Goal: Information Seeking & Learning: Compare options

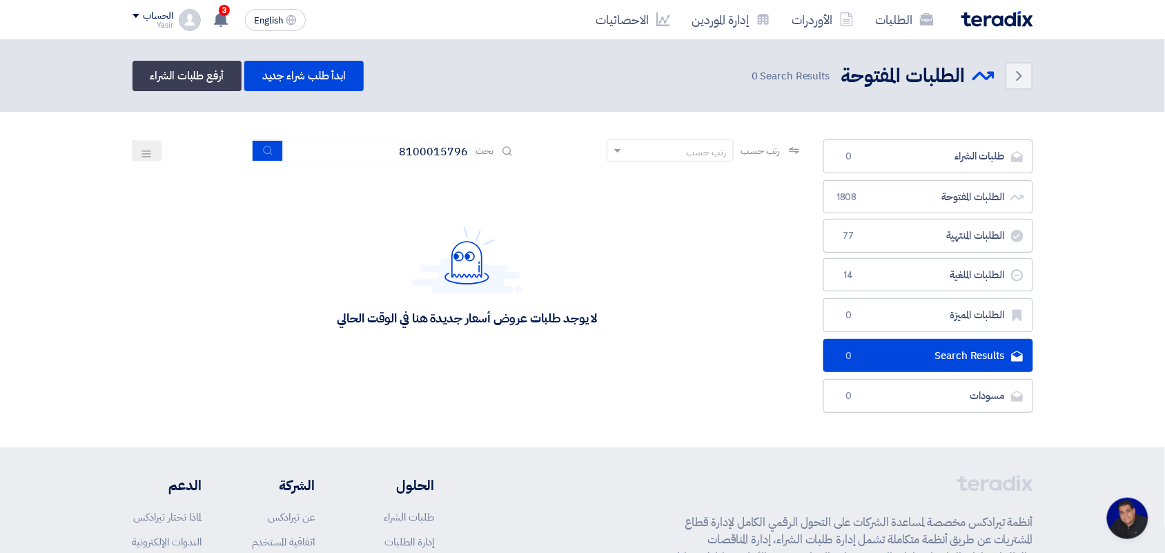
scroll to position [5, 0]
click at [269, 145] on icon "submit" at bounding box center [267, 150] width 11 height 11
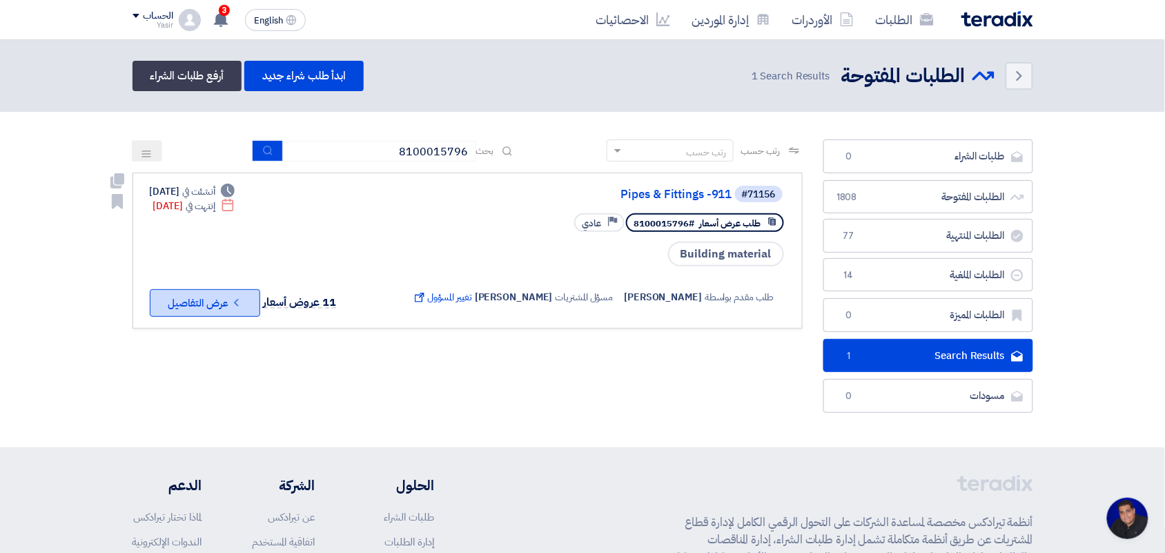
click at [222, 293] on button "Check details عرض التفاصيل" at bounding box center [205, 303] width 110 height 28
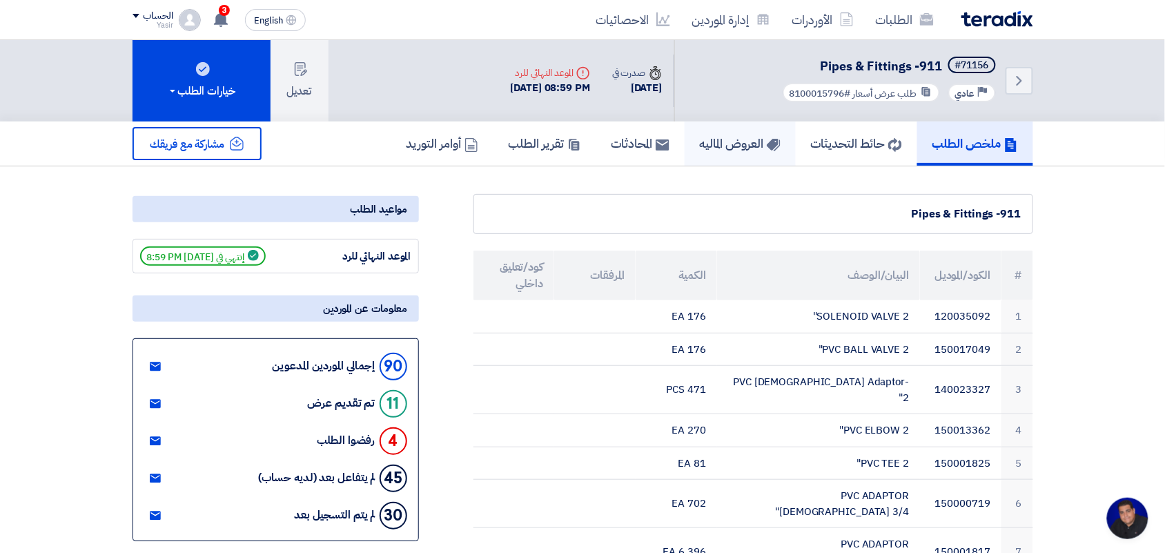
click at [758, 145] on h5 "العروض الماليه" at bounding box center [740, 143] width 81 height 16
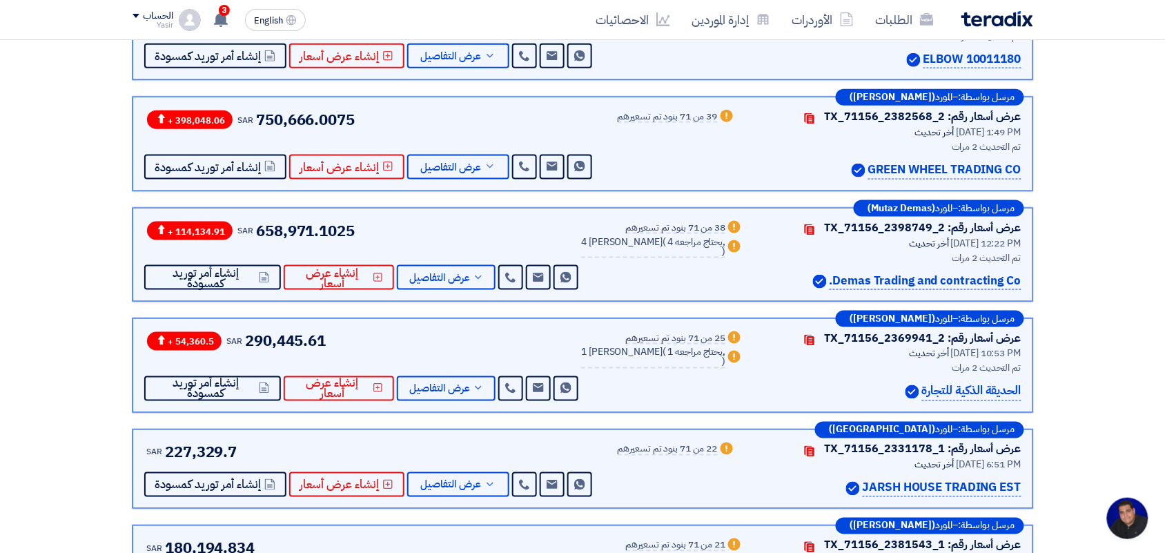
scroll to position [721, 0]
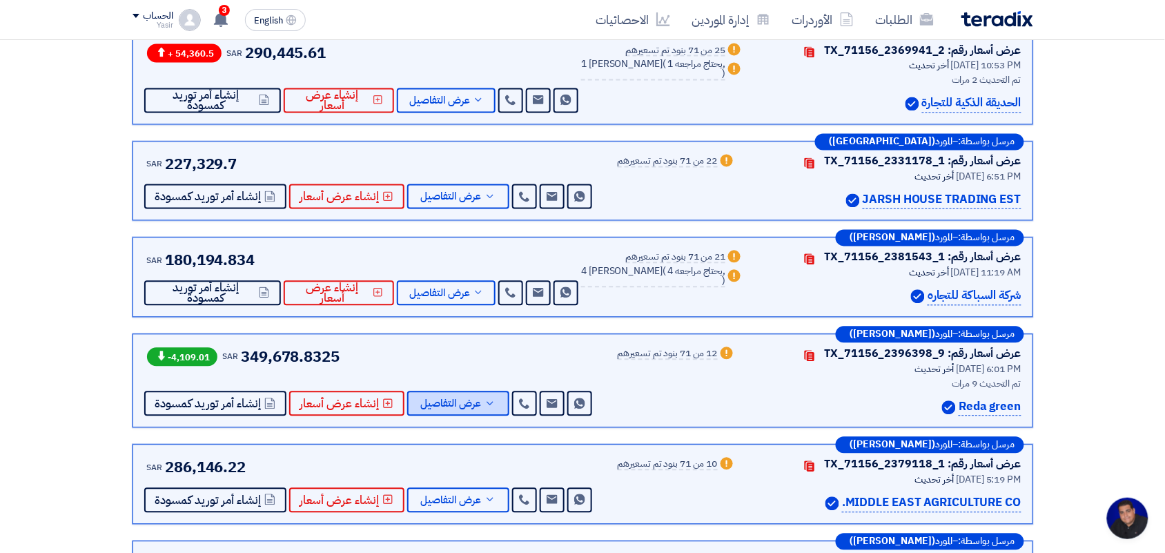
click at [452, 399] on span "عرض التفاصيل" at bounding box center [451, 404] width 61 height 10
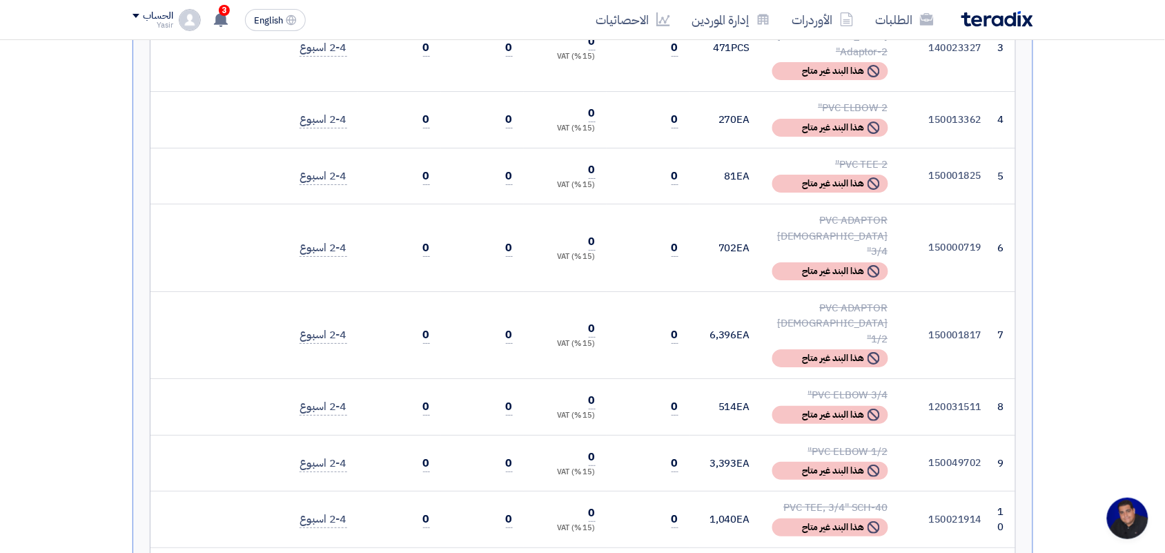
scroll to position [1035, 0]
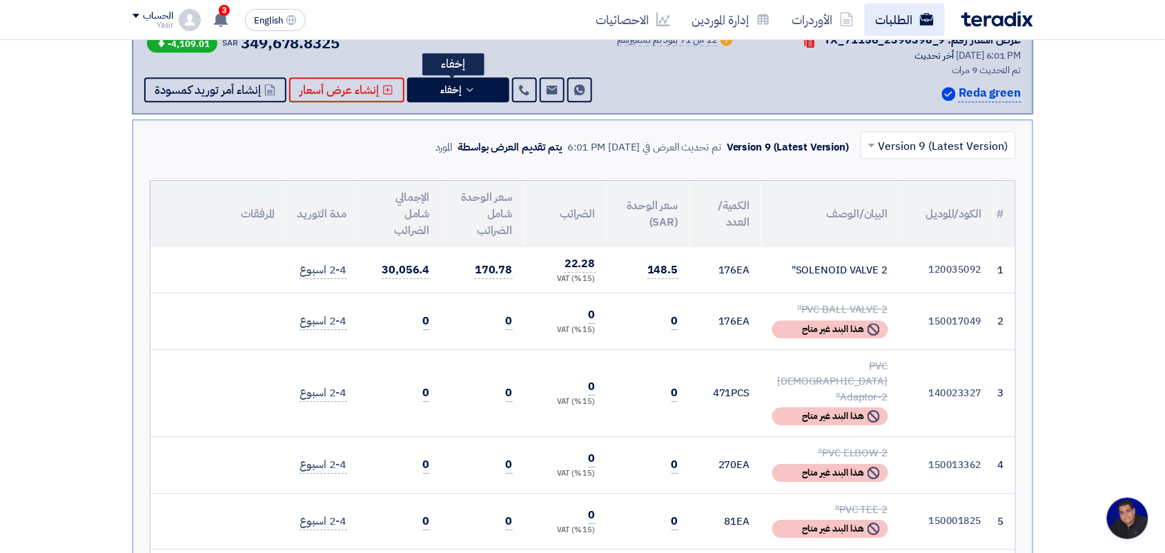
click at [875, 19] on link "الطلبات" at bounding box center [905, 19] width 80 height 32
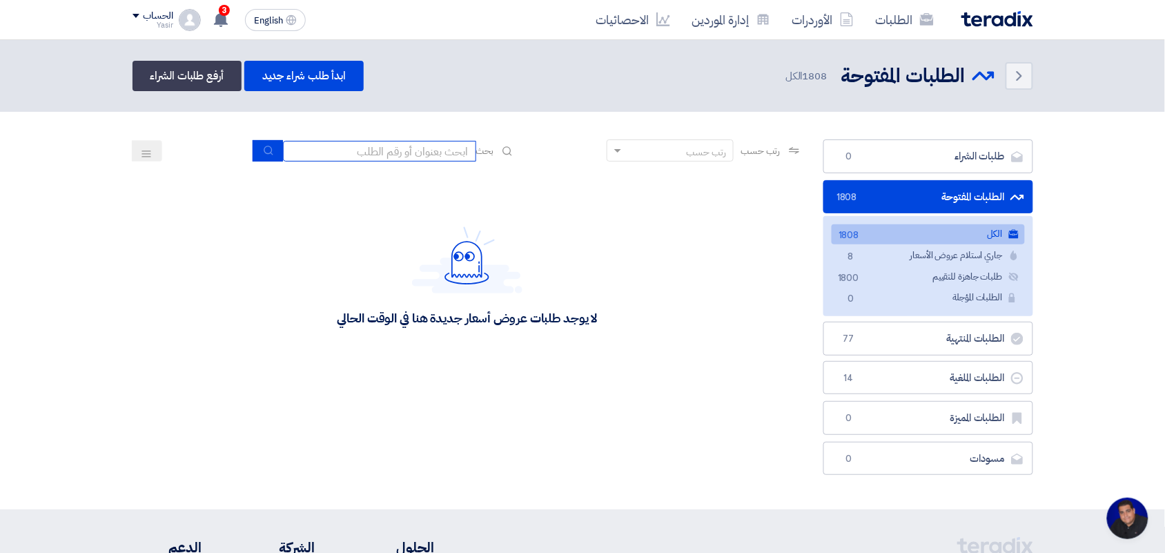
click at [411, 148] on input at bounding box center [379, 151] width 193 height 21
type input "ش"
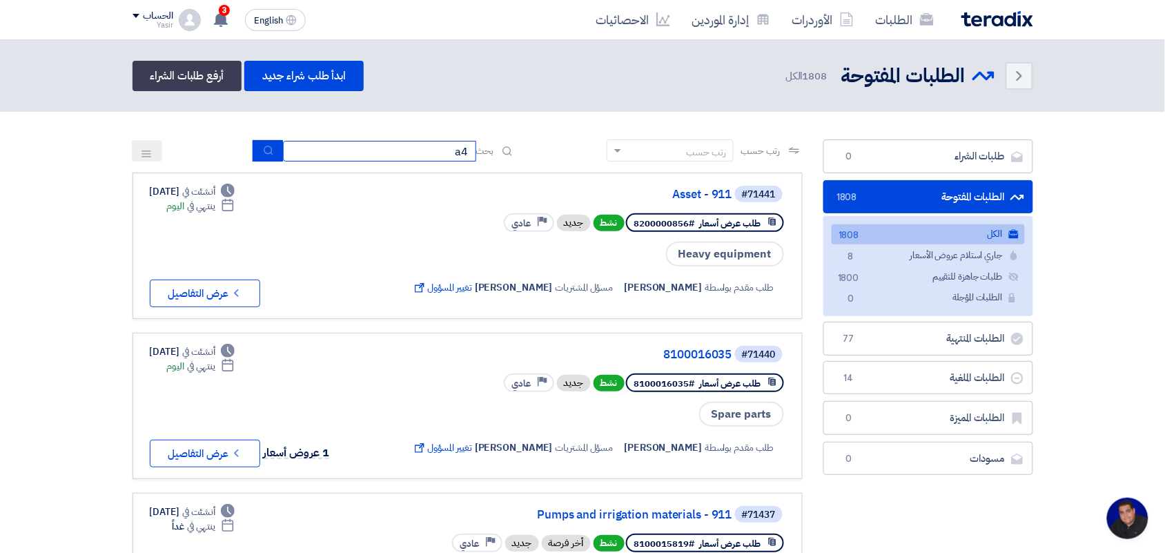
type input "a4"
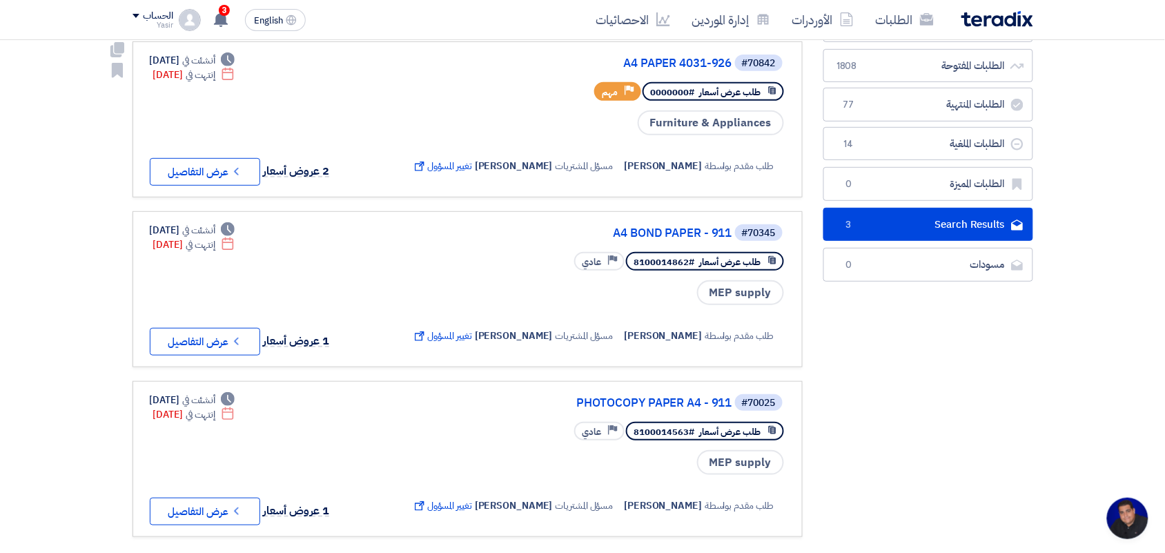
scroll to position [173, 0]
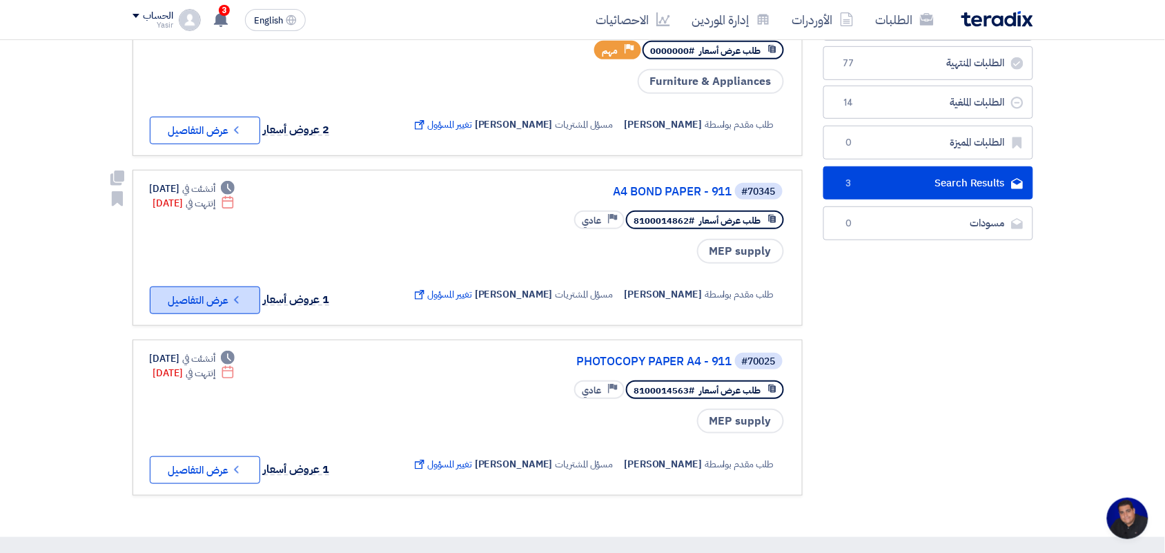
click at [229, 314] on button "Check details عرض التفاصيل" at bounding box center [205, 300] width 110 height 28
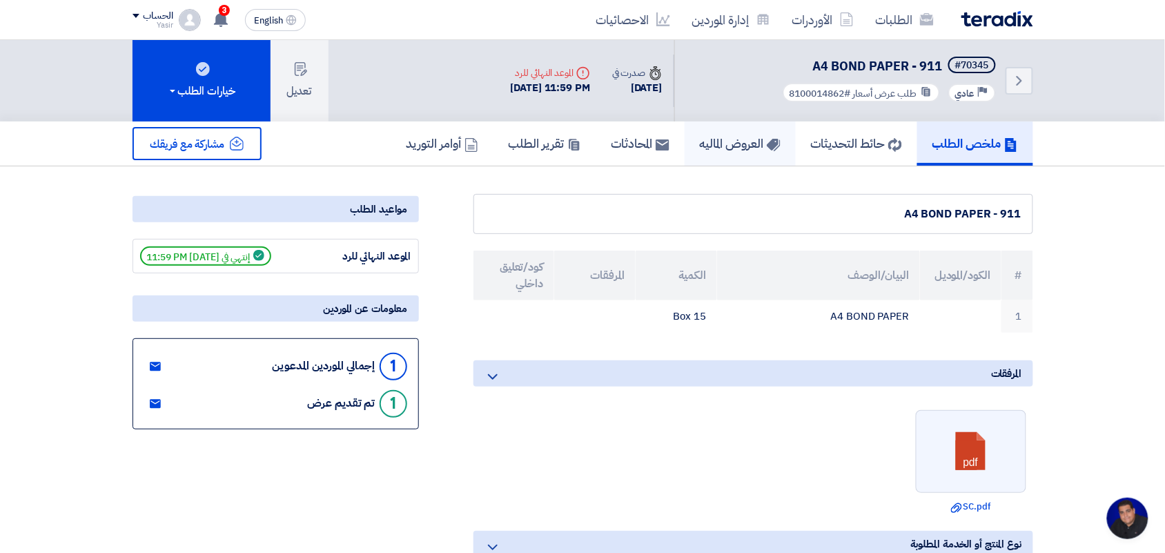
click at [749, 148] on h5 "العروض الماليه" at bounding box center [740, 143] width 81 height 16
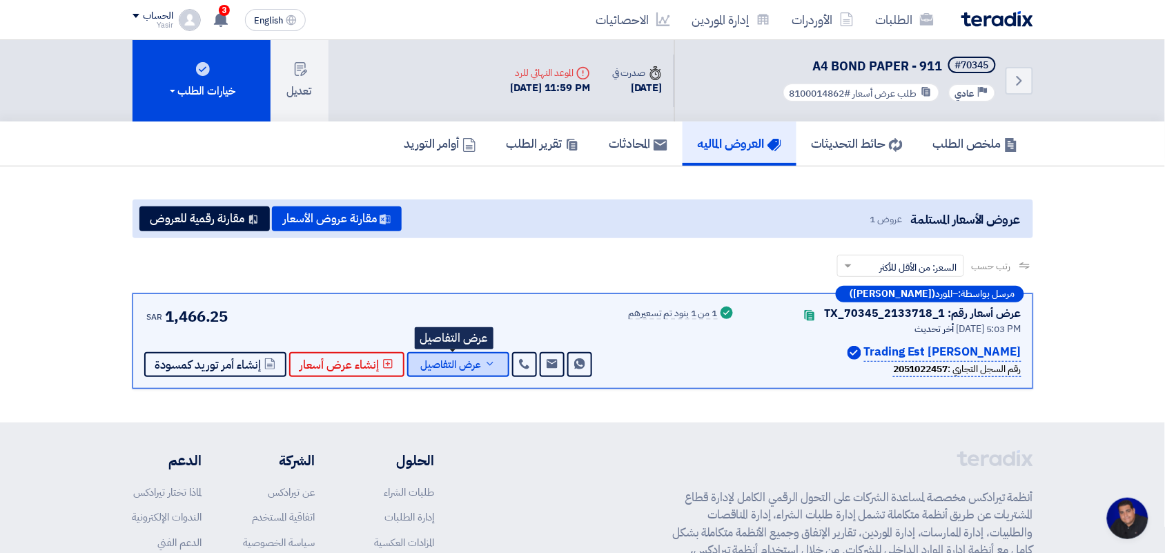
click at [428, 360] on span "عرض التفاصيل" at bounding box center [451, 365] width 61 height 10
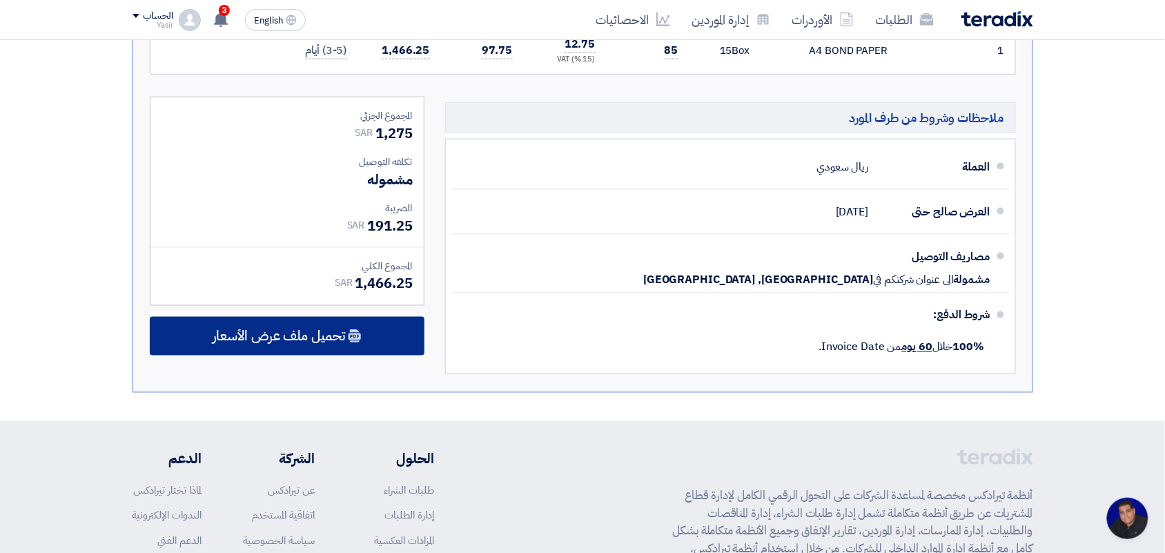
scroll to position [518, 0]
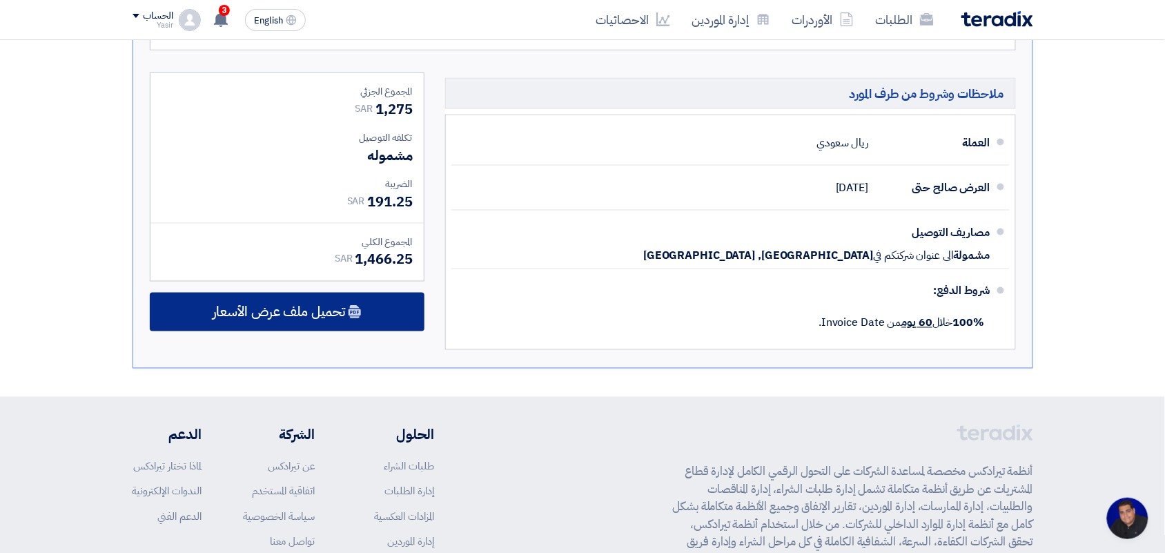
click at [352, 311] on icon at bounding box center [355, 312] width 14 height 14
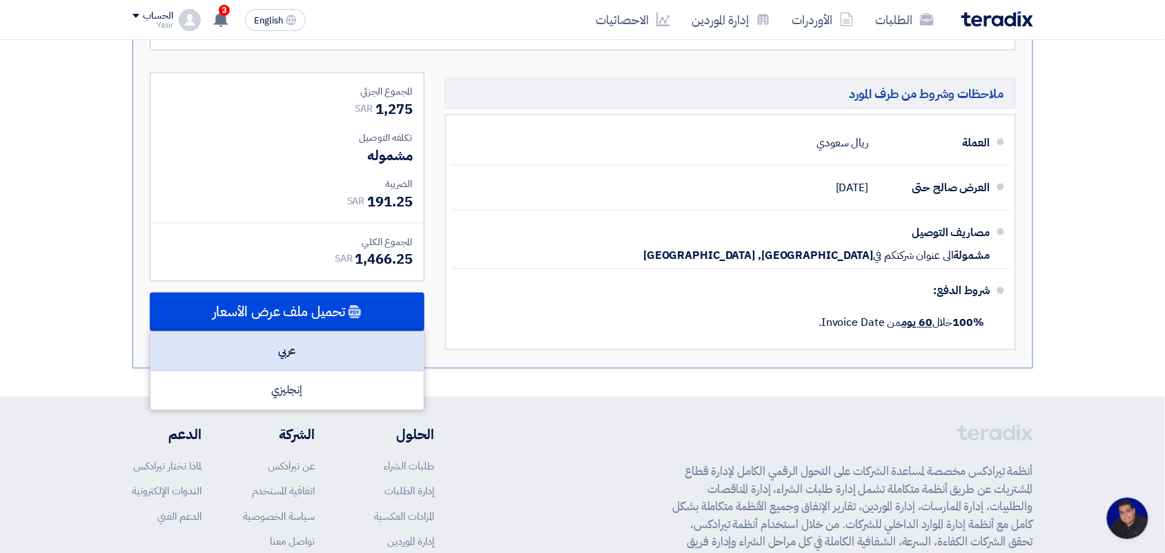
click at [322, 349] on div "عربي" at bounding box center [286, 351] width 273 height 39
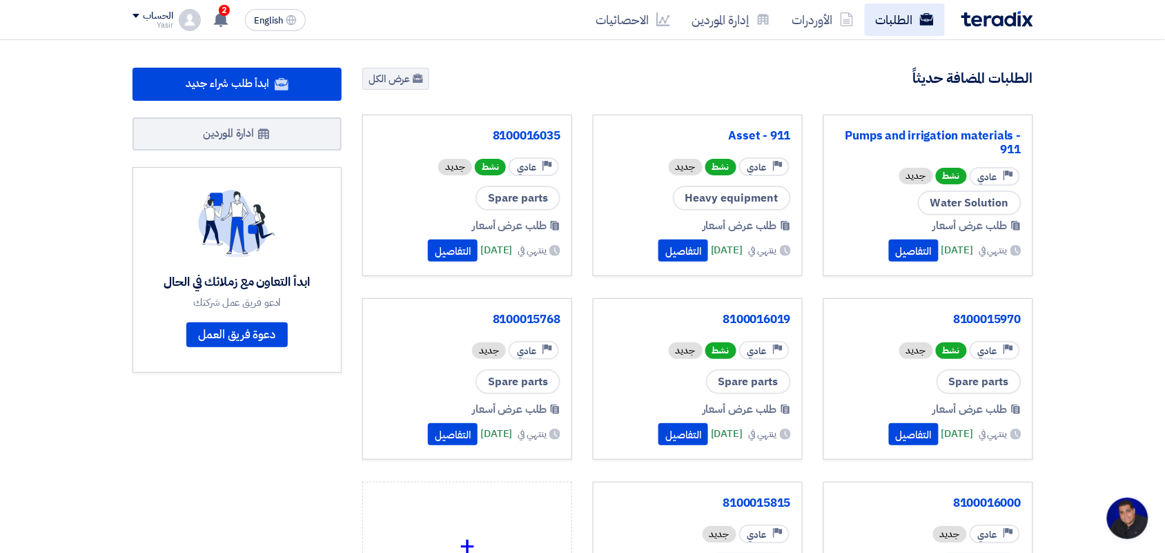
click at [895, 33] on link "الطلبات" at bounding box center [905, 19] width 80 height 32
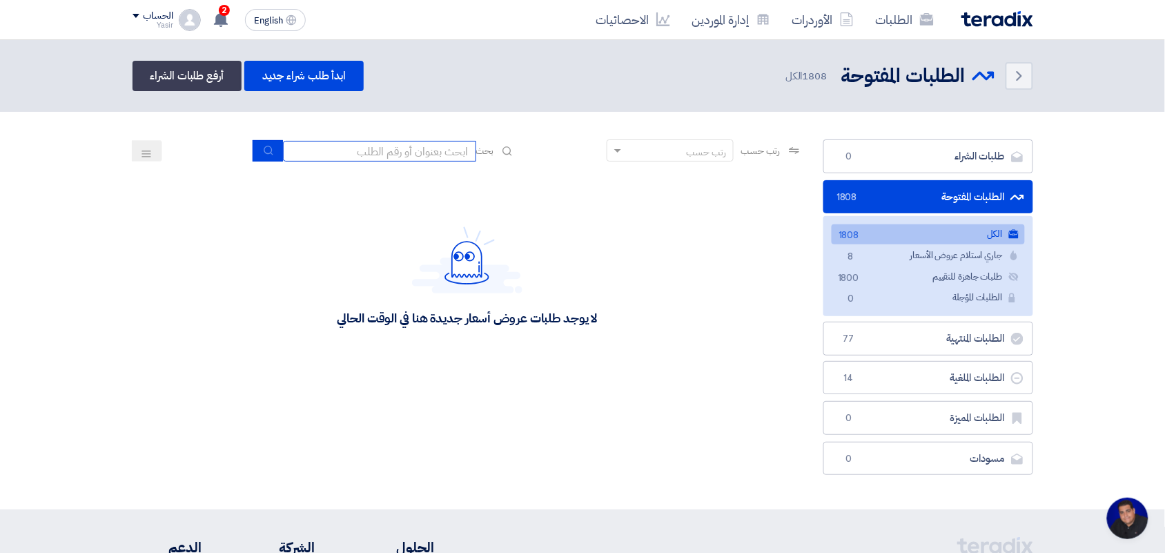
click at [397, 152] on input at bounding box center [379, 151] width 193 height 21
type input "8100015796"
click at [256, 152] on button "submit" at bounding box center [268, 150] width 30 height 21
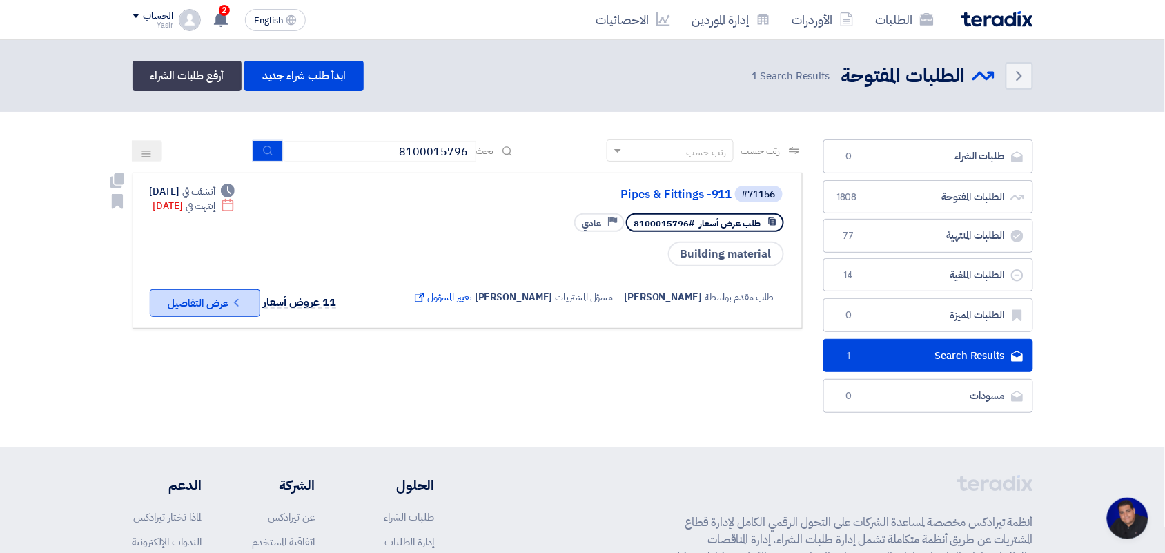
click at [238, 304] on icon "Check details" at bounding box center [236, 302] width 13 height 13
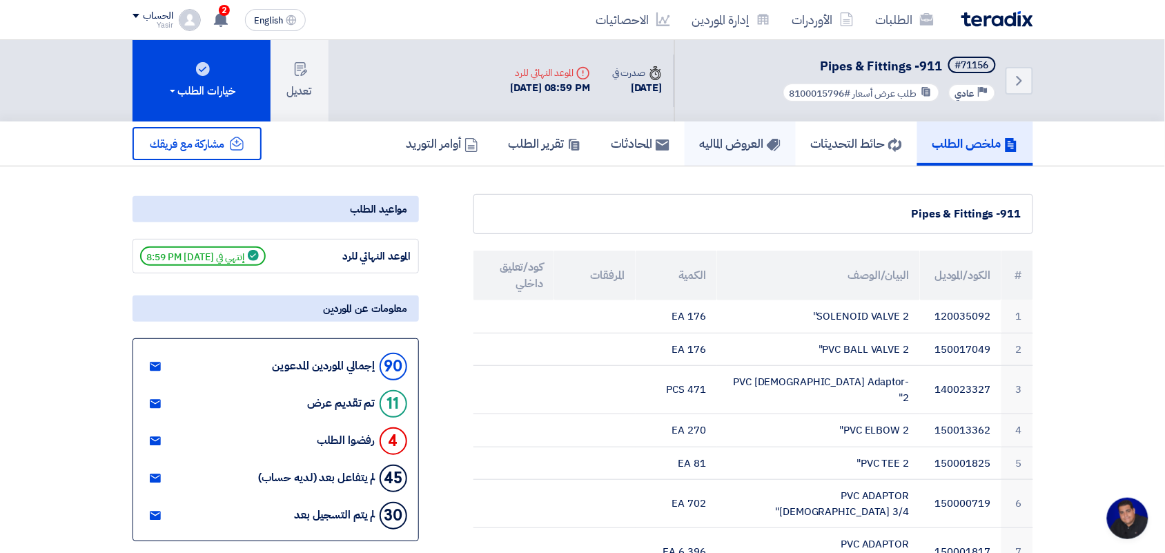
click at [737, 135] on h5 "العروض الماليه" at bounding box center [740, 143] width 81 height 16
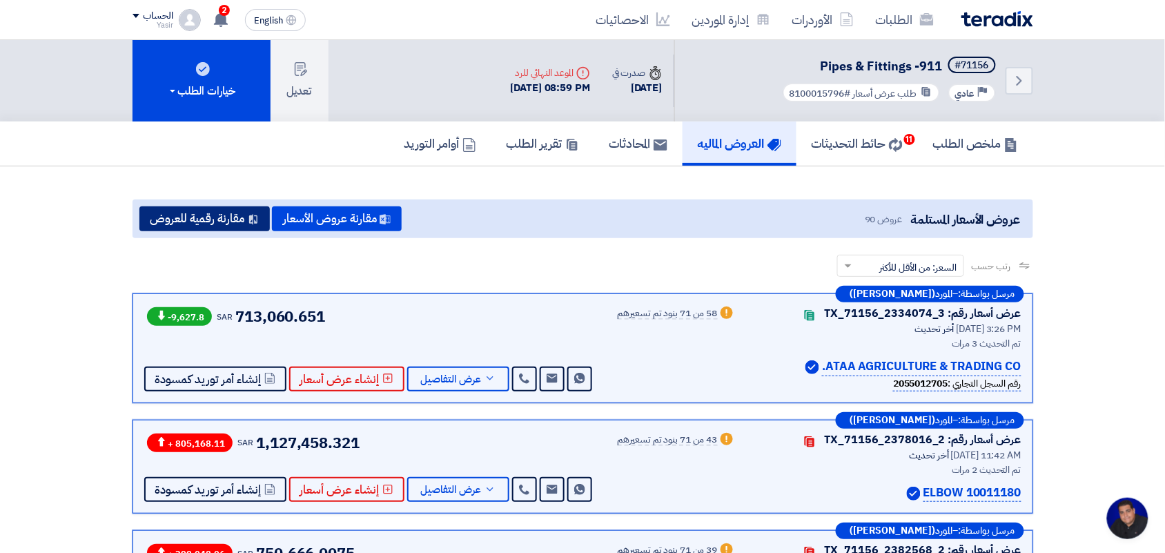
click at [242, 214] on button "مقارنة رقمية للعروض" at bounding box center [204, 218] width 130 height 25
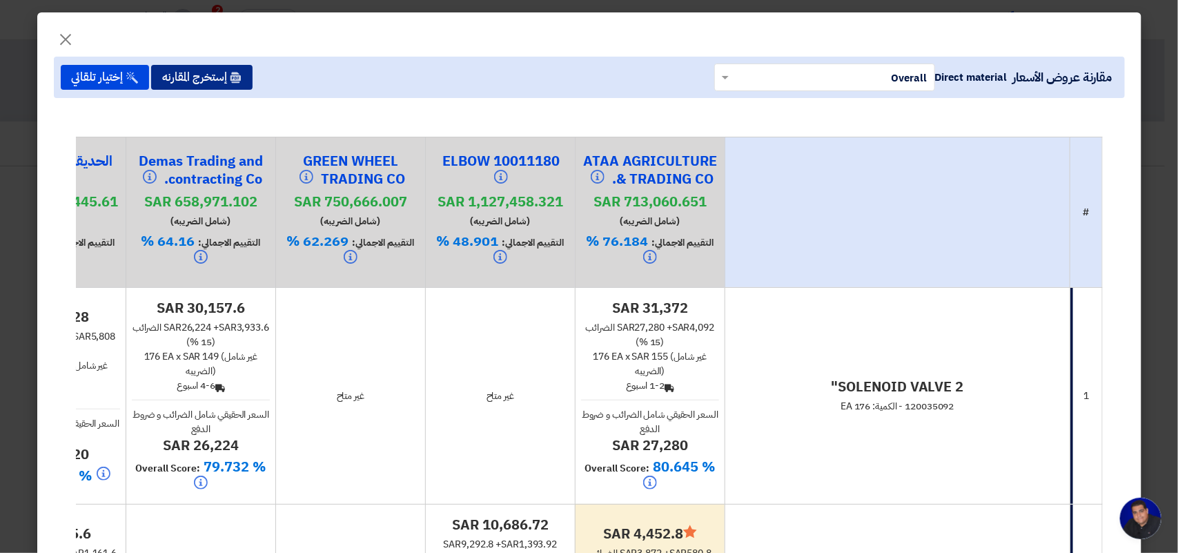
click at [195, 77] on button "إستخرج المقارنه" at bounding box center [201, 77] width 101 height 25
click at [194, 83] on button "إستخرج المقارنه" at bounding box center [201, 77] width 101 height 25
